Goal: Information Seeking & Learning: Check status

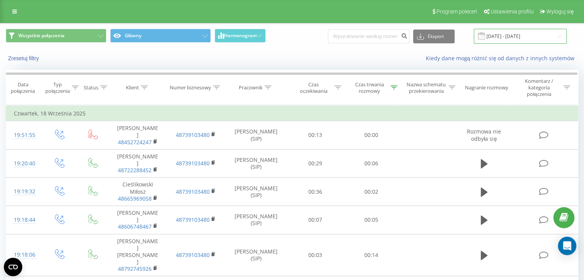
click at [515, 36] on input "18.09.2025 - 18.09.2025" at bounding box center [520, 36] width 93 height 15
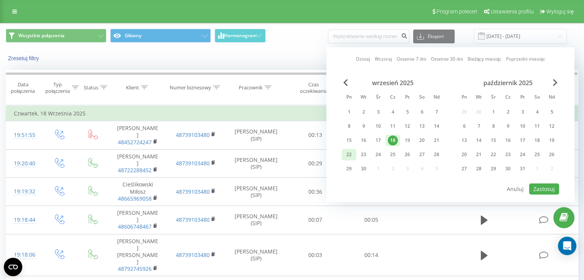
click at [344, 155] on div "22" at bounding box center [349, 155] width 10 height 10
click at [548, 188] on button "Zastosuj" at bounding box center [544, 189] width 30 height 11
type input "[DATE] - [DATE]"
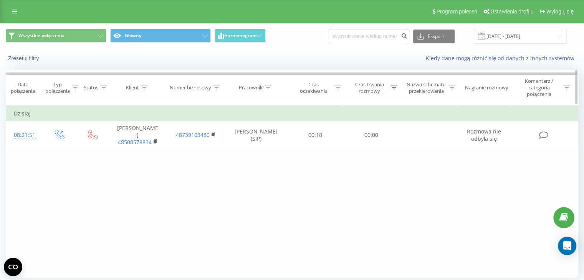
click at [376, 82] on div "Czas trwania rozmowy" at bounding box center [369, 87] width 38 height 13
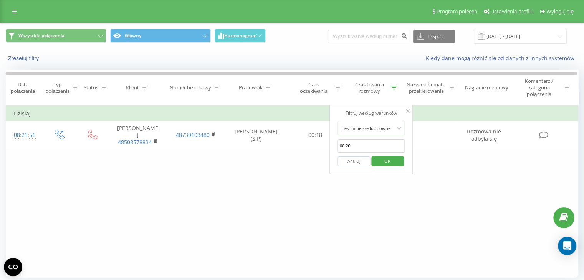
click at [508, 28] on div "Wszystkie połączenia Główny Harmonogram Eksport .csv .xls .xlsx 22.09.2025 - 22…" at bounding box center [291, 36] width 583 height 26
click at [505, 35] on input "[DATE] - [DATE]" at bounding box center [520, 36] width 93 height 15
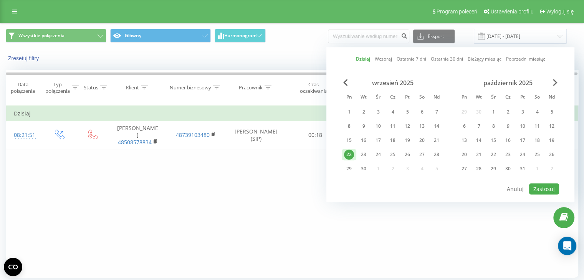
click at [350, 154] on div "22" at bounding box center [349, 155] width 10 height 10
click at [545, 187] on button "Zastosuj" at bounding box center [544, 189] width 30 height 11
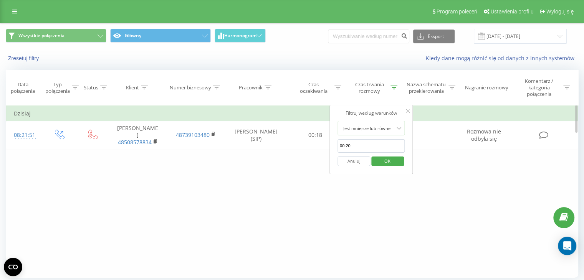
click at [384, 162] on span "OK" at bounding box center [388, 161] width 22 height 12
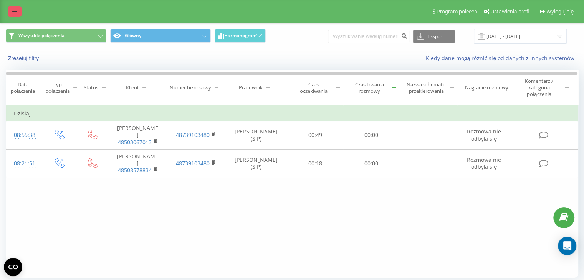
click at [14, 9] on icon at bounding box center [14, 11] width 5 height 5
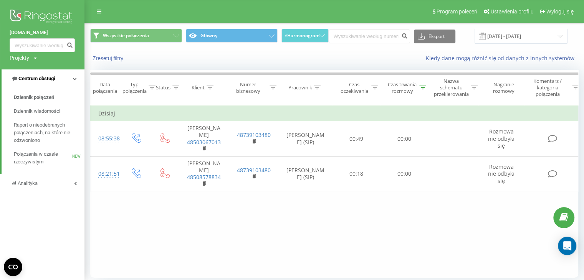
click at [49, 81] on span "Centrum obsługi" at bounding box center [36, 79] width 36 height 6
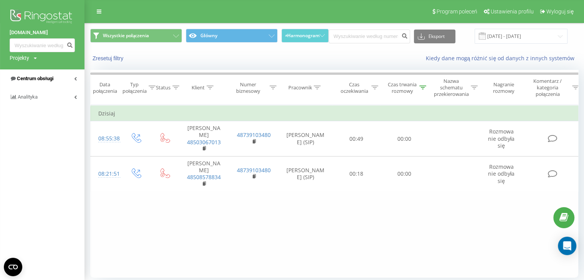
click at [58, 77] on link "Centrum obsługi" at bounding box center [42, 78] width 84 height 18
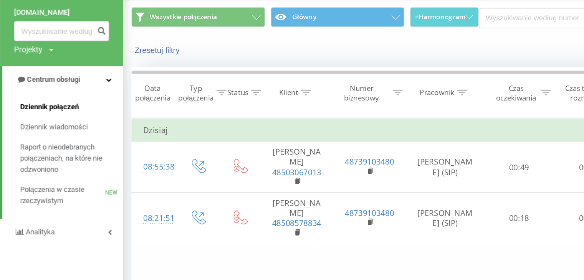
click at [33, 98] on span "Dziennik połączeń" at bounding box center [34, 98] width 40 height 8
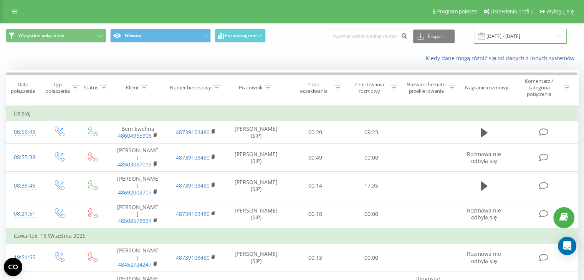
click at [513, 31] on input "[DATE] - [DATE]" at bounding box center [520, 36] width 93 height 15
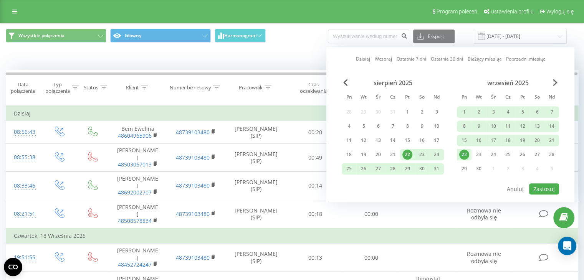
click at [464, 154] on div "22" at bounding box center [464, 155] width 10 height 10
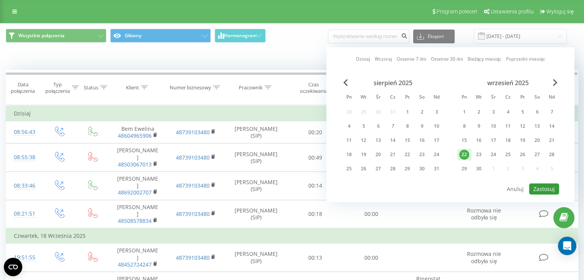
click at [548, 190] on button "Zastosuj" at bounding box center [544, 189] width 30 height 11
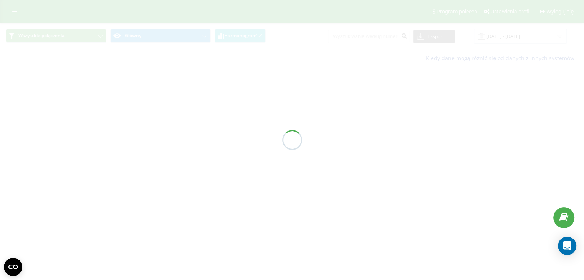
type input "[DATE] - [DATE]"
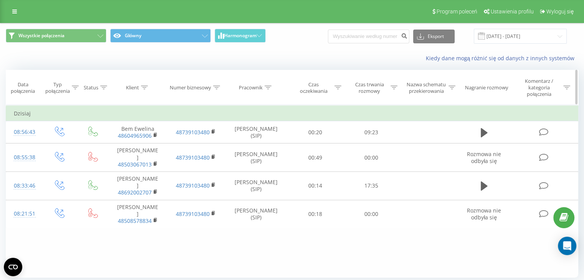
click at [376, 88] on div "Czas trwania rozmowy" at bounding box center [369, 87] width 38 height 13
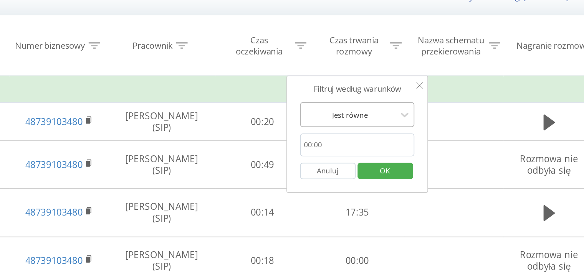
click at [378, 134] on div "Jest równe" at bounding box center [371, 128] width 68 height 15
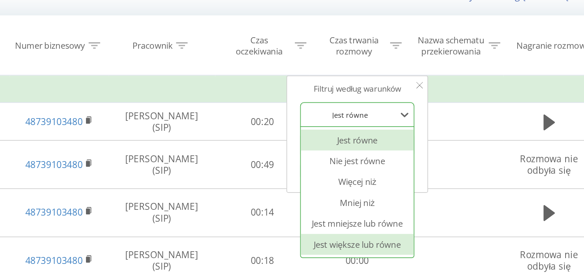
click at [385, 205] on div "Jest większe lub równe" at bounding box center [371, 205] width 67 height 12
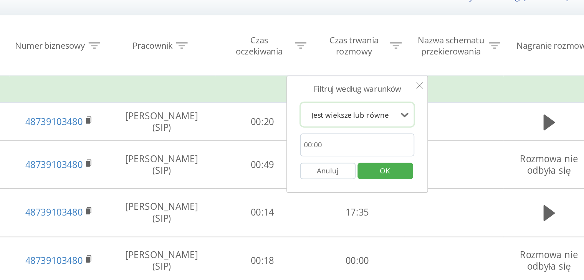
click at [361, 144] on input "text" at bounding box center [371, 145] width 68 height 13
type input "00:20"
click at [387, 159] on span "OK" at bounding box center [388, 161] width 22 height 12
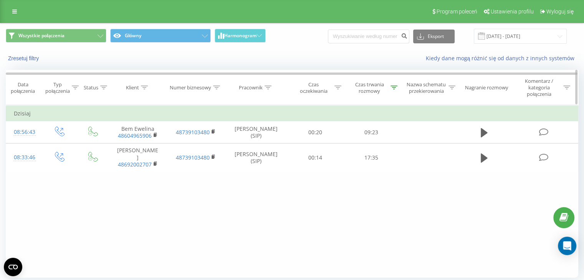
click at [393, 86] on icon at bounding box center [393, 88] width 7 height 4
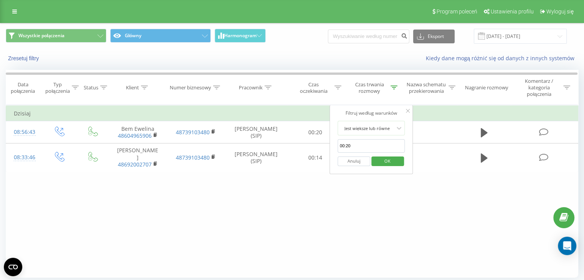
click at [393, 162] on span "OK" at bounding box center [388, 161] width 22 height 12
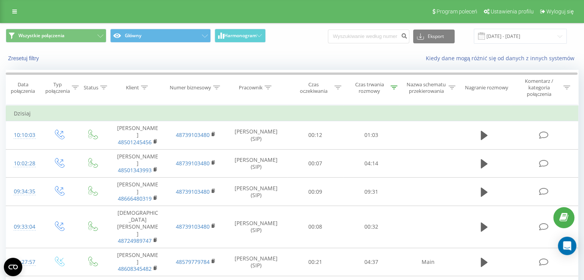
scroll to position [88, 0]
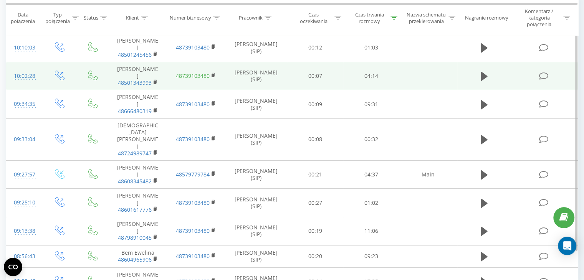
scroll to position [88, 0]
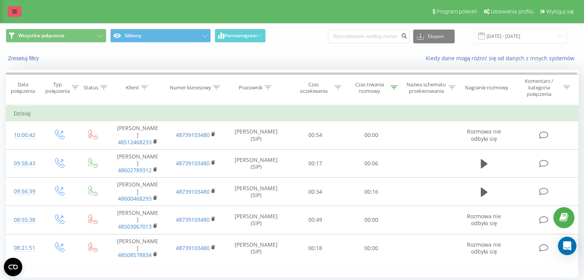
click at [13, 9] on icon at bounding box center [14, 11] width 5 height 5
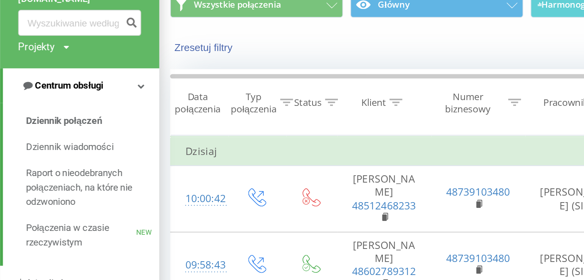
click at [76, 78] on icon at bounding box center [75, 79] width 4 height 4
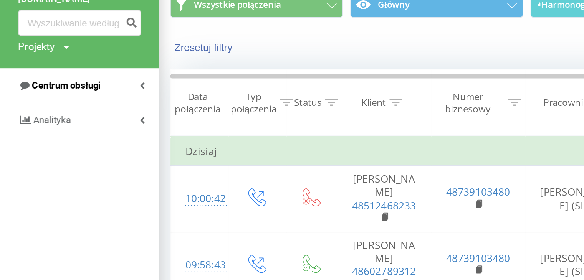
click at [76, 78] on icon at bounding box center [75, 79] width 3 height 4
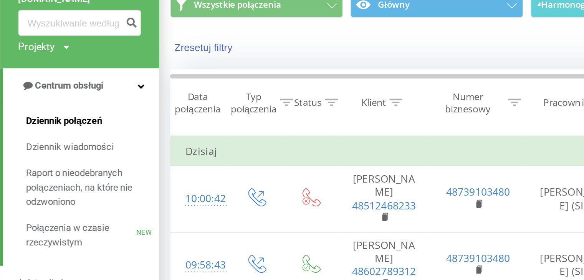
click at [50, 99] on span "Dziennik połączeń" at bounding box center [34, 98] width 40 height 8
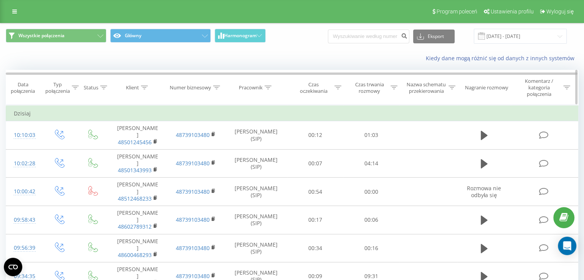
click at [393, 86] on icon at bounding box center [393, 88] width 7 height 4
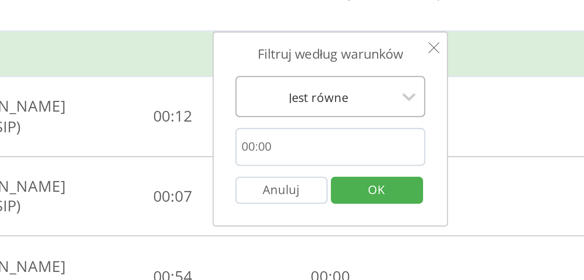
click at [384, 126] on div at bounding box center [367, 128] width 55 height 7
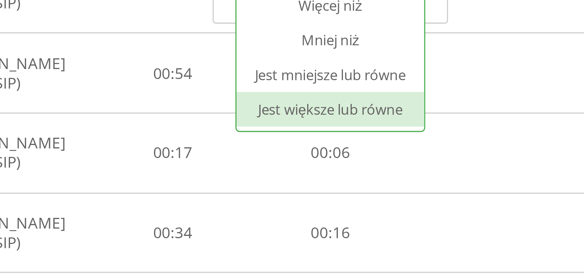
click at [384, 201] on div "Jest większe lub równe" at bounding box center [371, 205] width 67 height 12
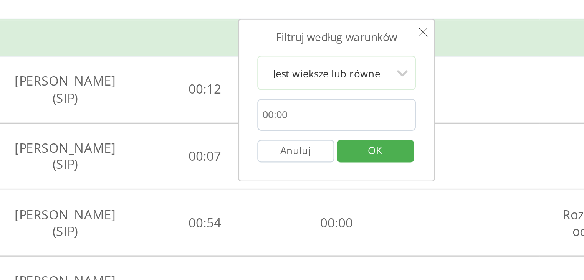
click at [364, 142] on input "text" at bounding box center [371, 145] width 68 height 13
type input "00:20"
click at [391, 160] on span "OK" at bounding box center [388, 161] width 22 height 12
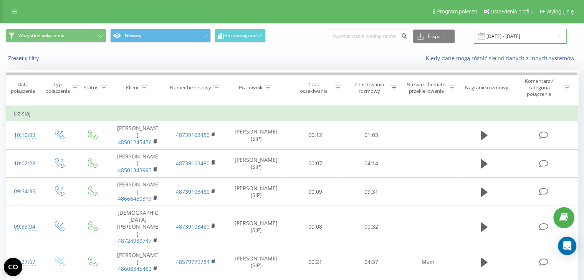
click at [522, 31] on input "[DATE] - [DATE]" at bounding box center [520, 36] width 93 height 15
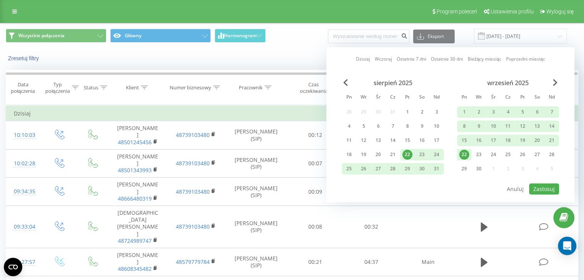
click at [463, 155] on div "22" at bounding box center [464, 155] width 10 height 10
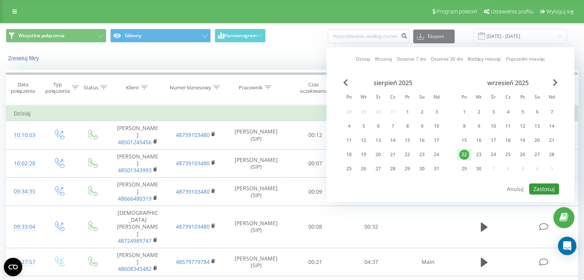
click at [535, 185] on button "Zastosuj" at bounding box center [544, 189] width 30 height 11
type input "[DATE] - [DATE]"
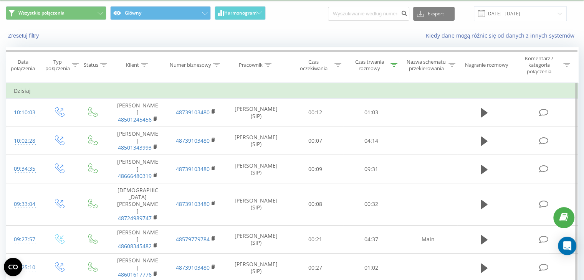
scroll to position [88, 0]
